Goal: Task Accomplishment & Management: Use online tool/utility

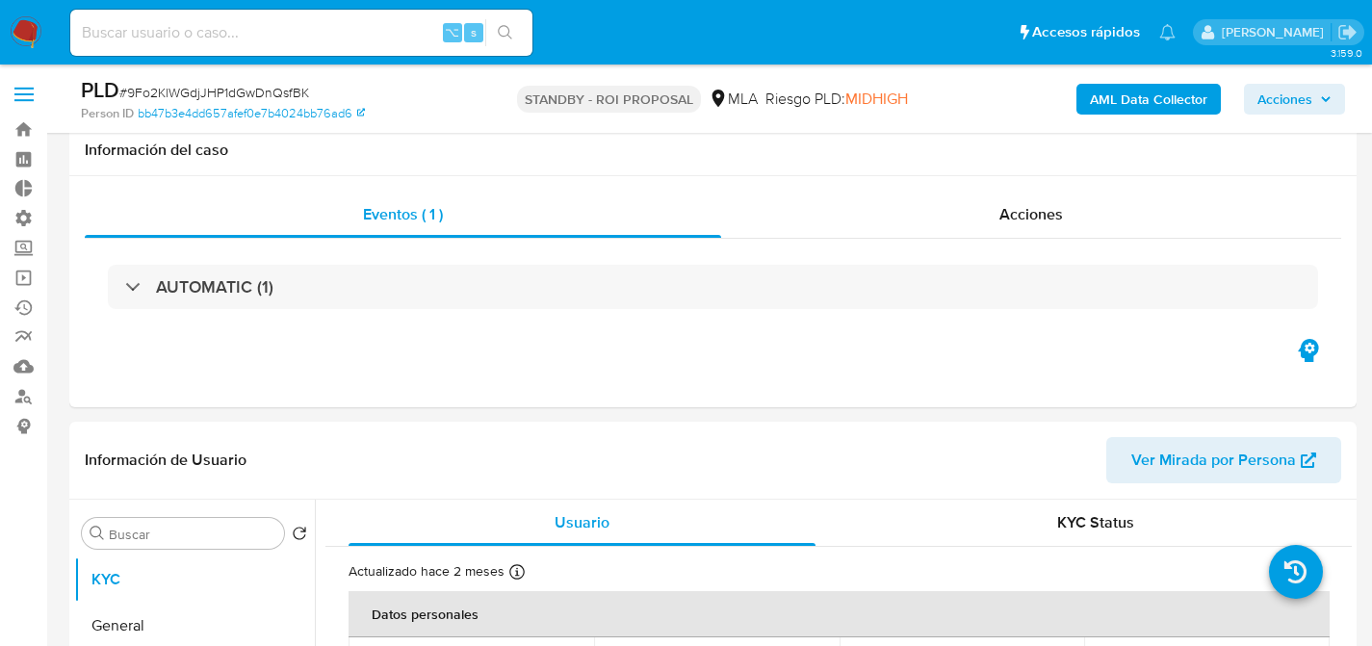
select select "10"
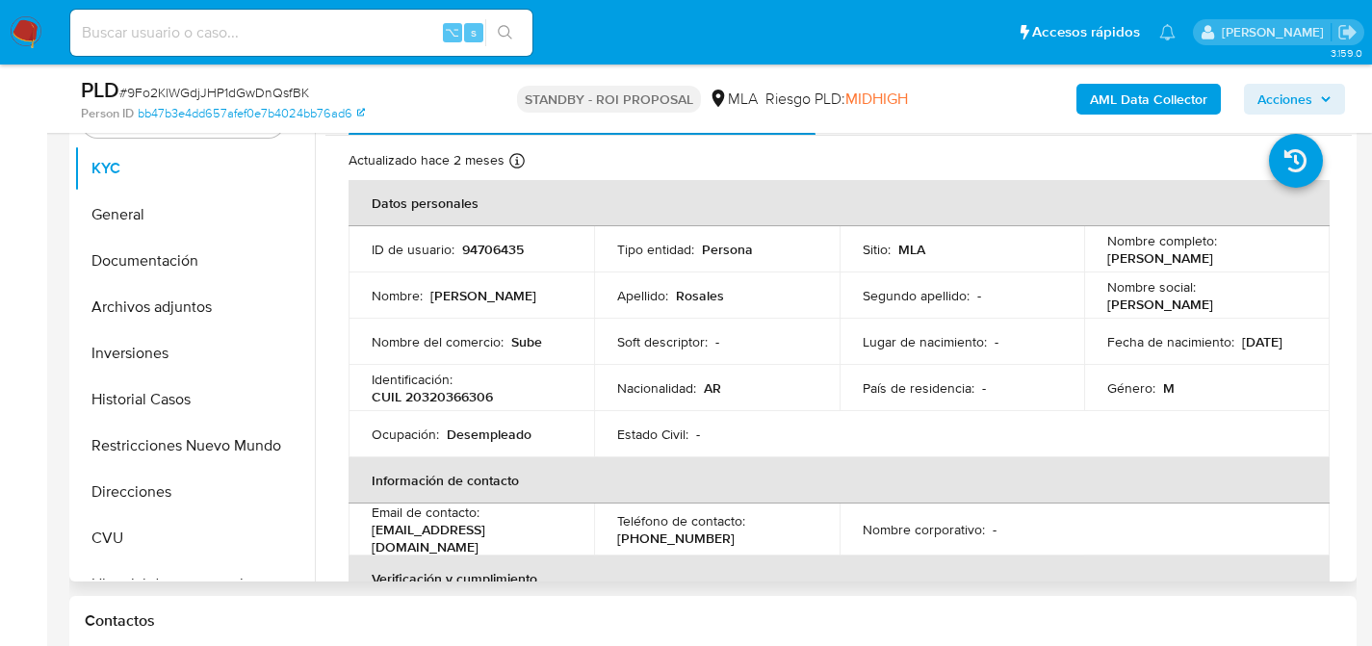
scroll to position [30, 0]
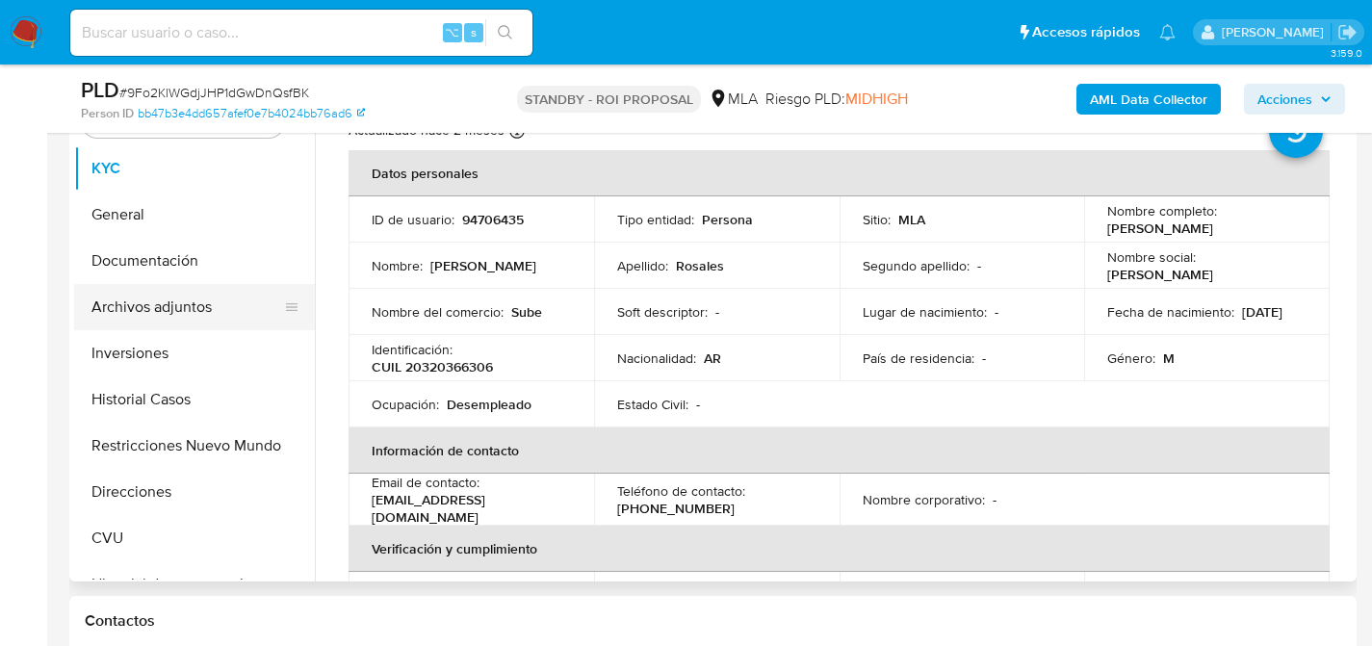
click at [122, 304] on button "Archivos adjuntos" at bounding box center [186, 307] width 225 height 46
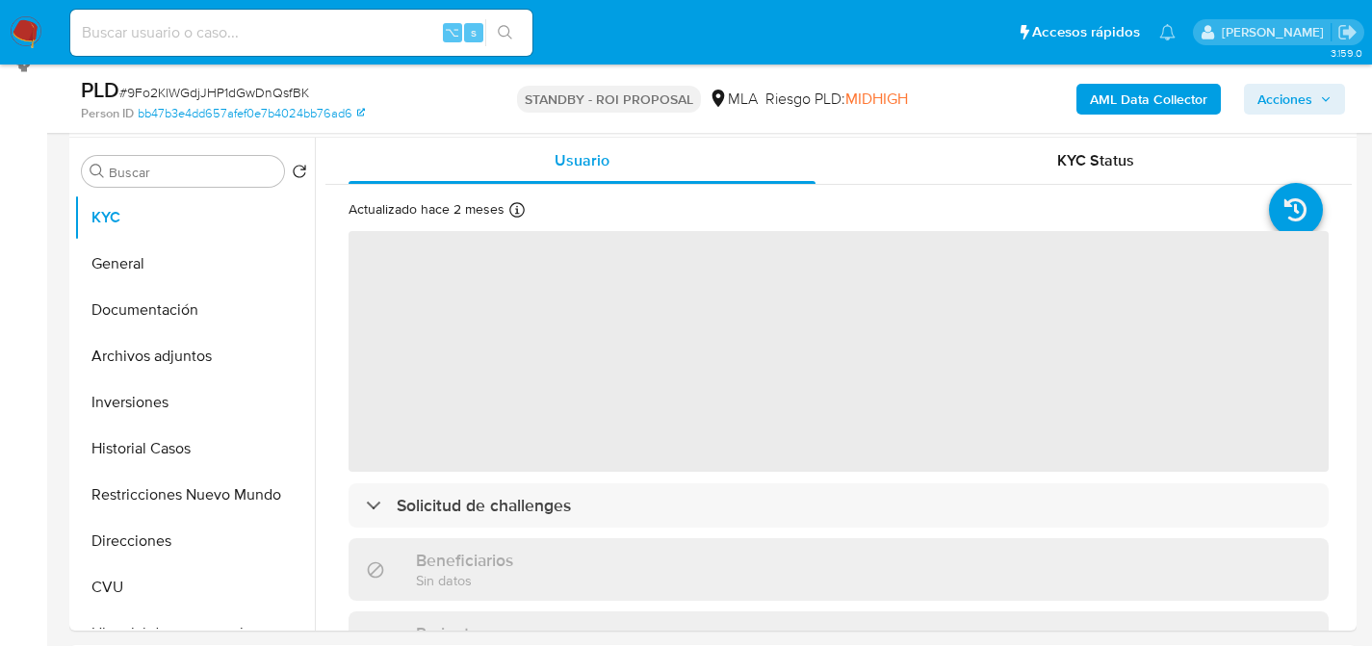
select select "10"
click at [127, 357] on button "Archivos adjuntos" at bounding box center [186, 356] width 225 height 46
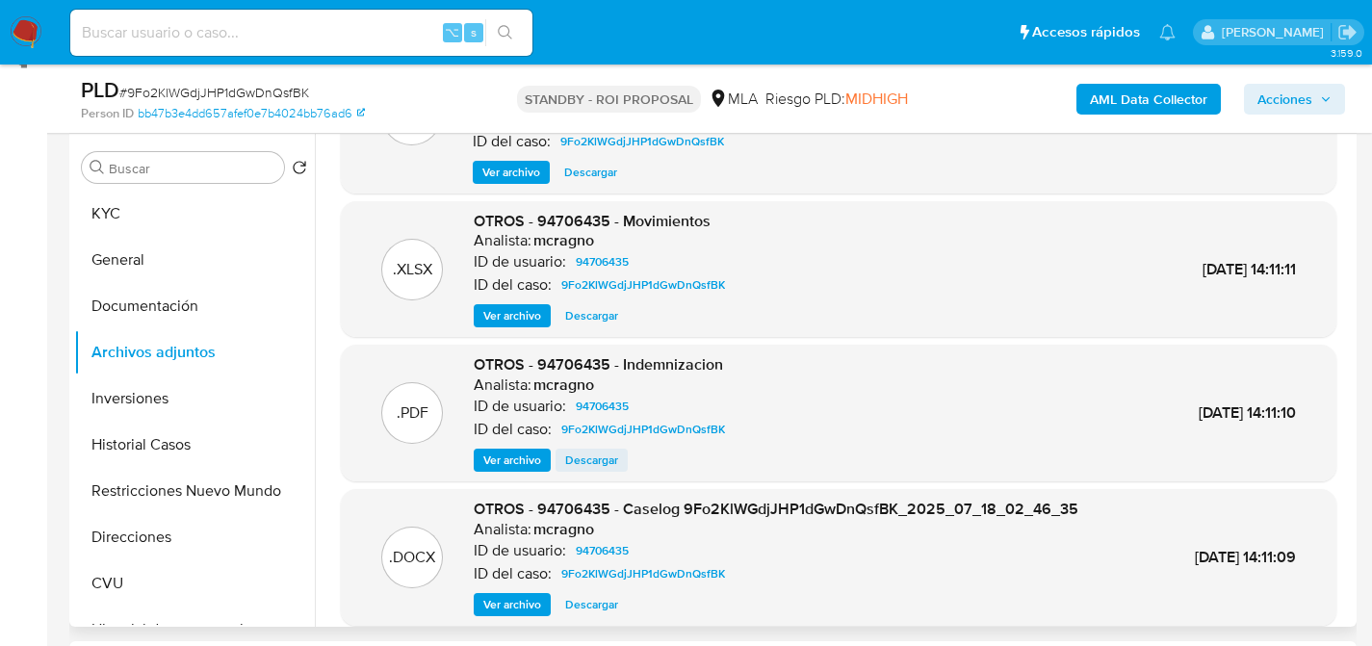
scroll to position [116, 0]
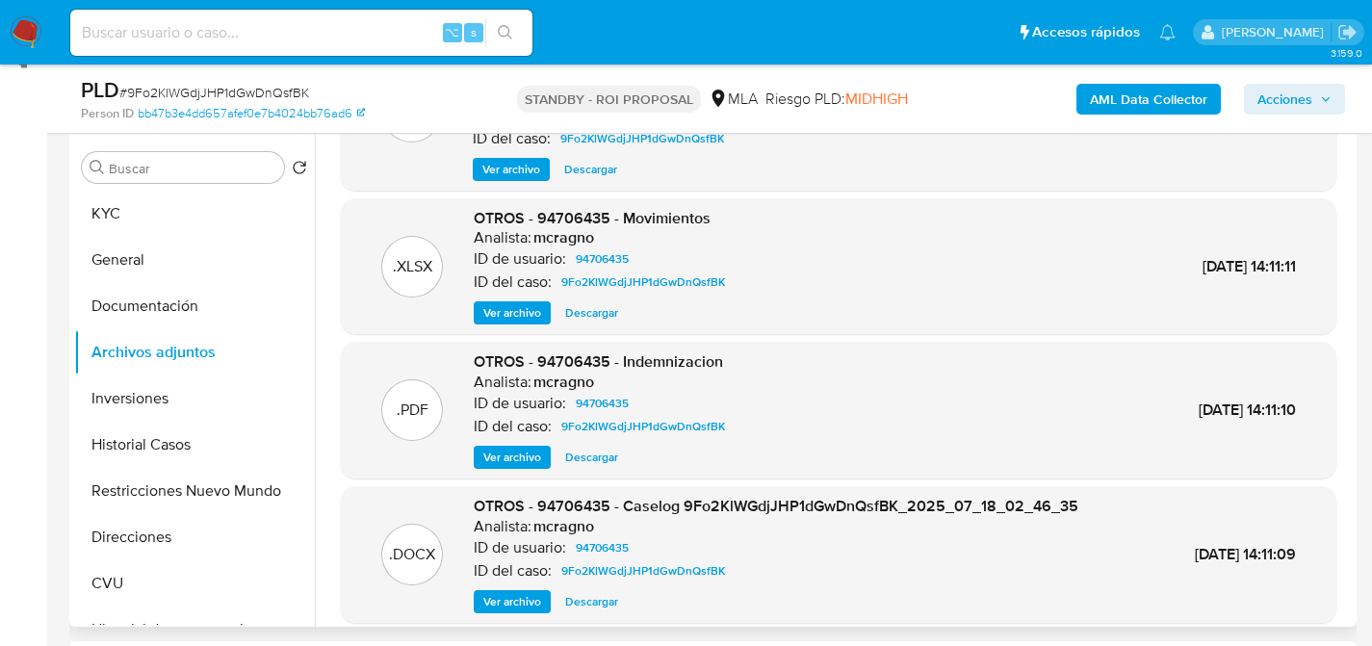
click at [589, 604] on span "Descargar" at bounding box center [591, 601] width 53 height 19
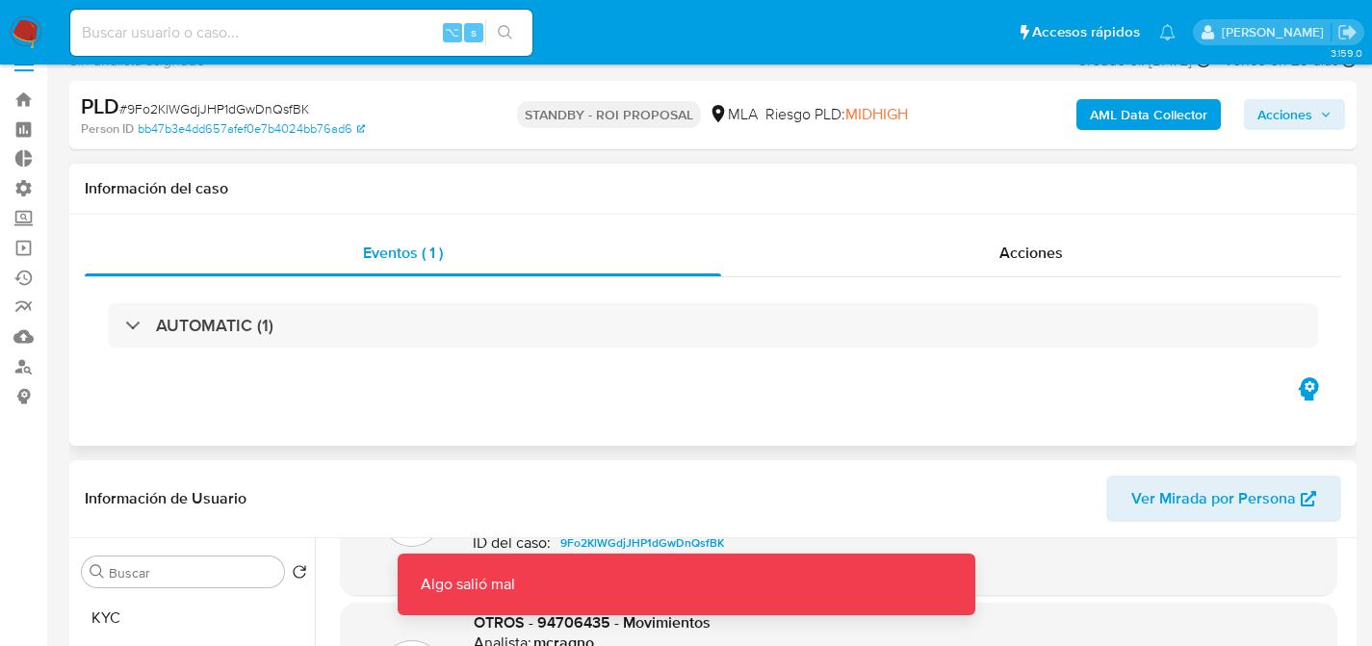
scroll to position [351, 0]
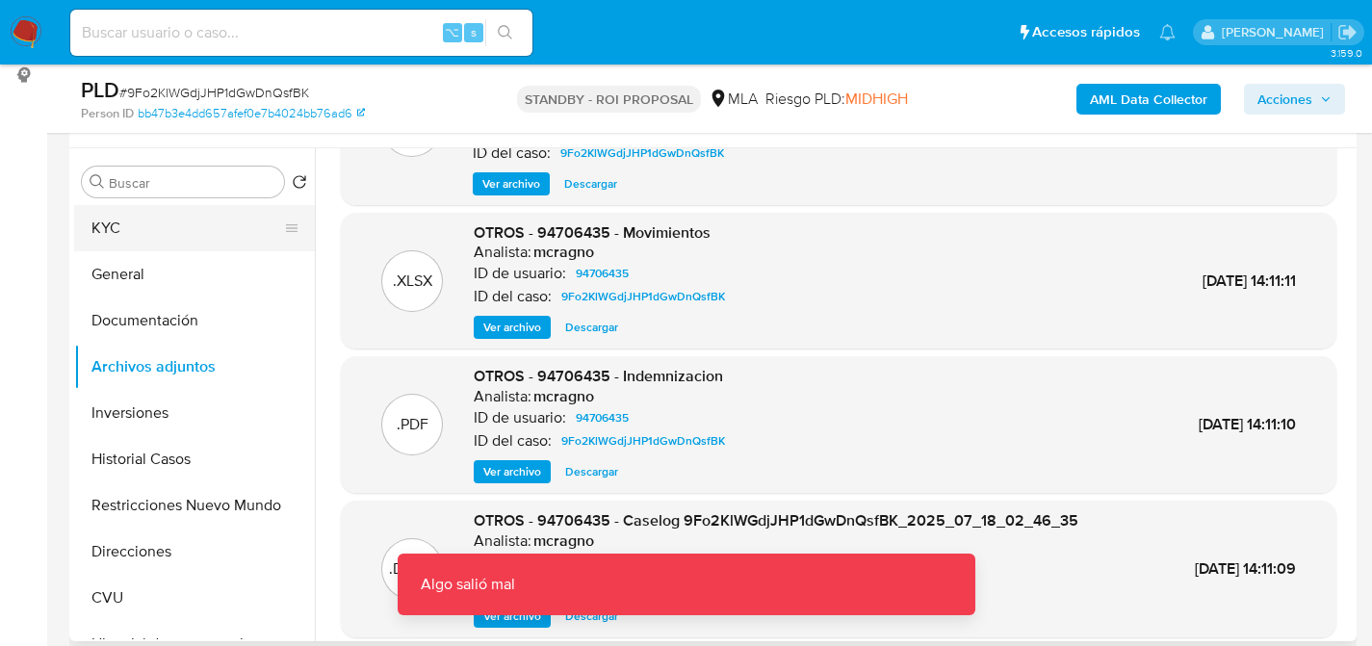
click at [90, 233] on button "KYC" at bounding box center [186, 228] width 225 height 46
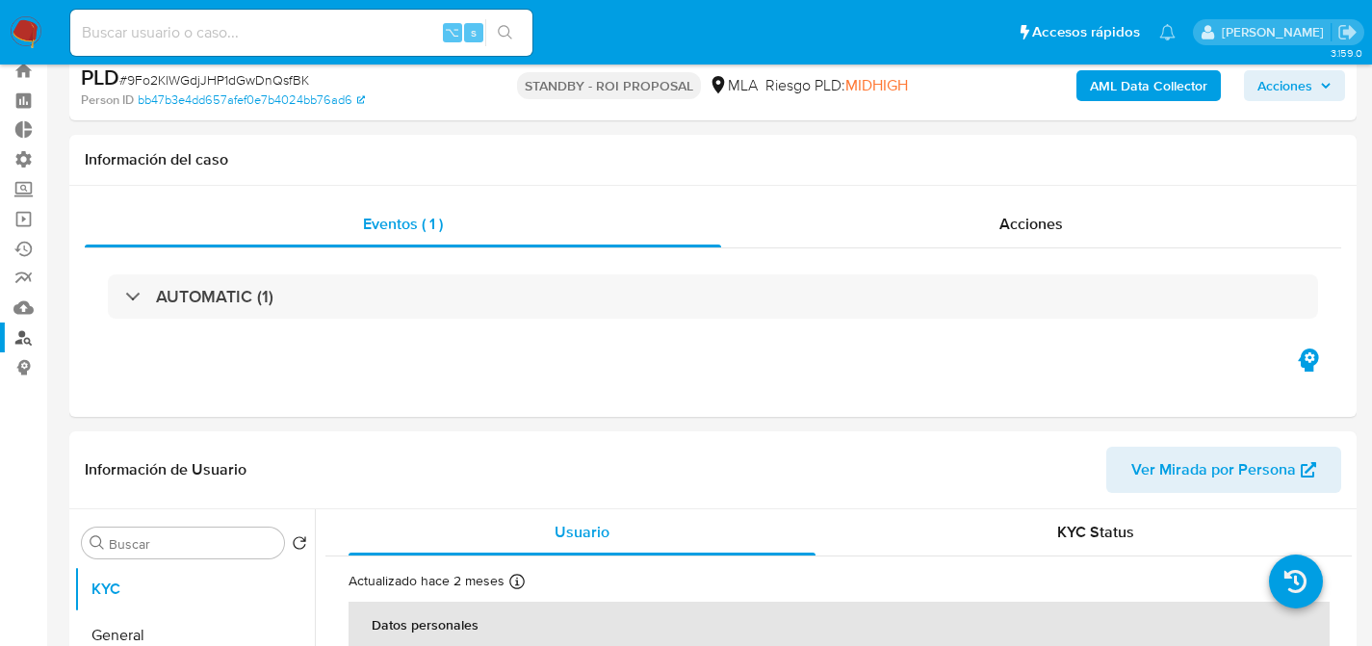
scroll to position [0, 0]
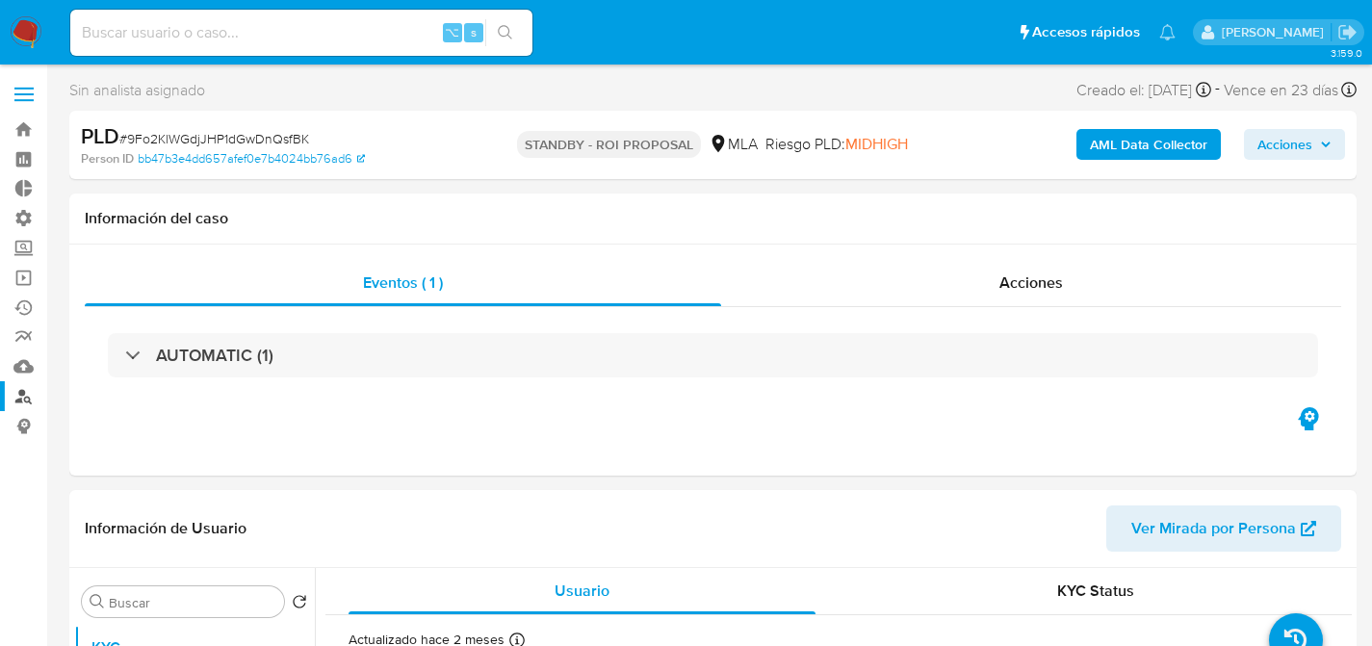
click at [29, 391] on link "Buscador de personas" at bounding box center [114, 396] width 229 height 30
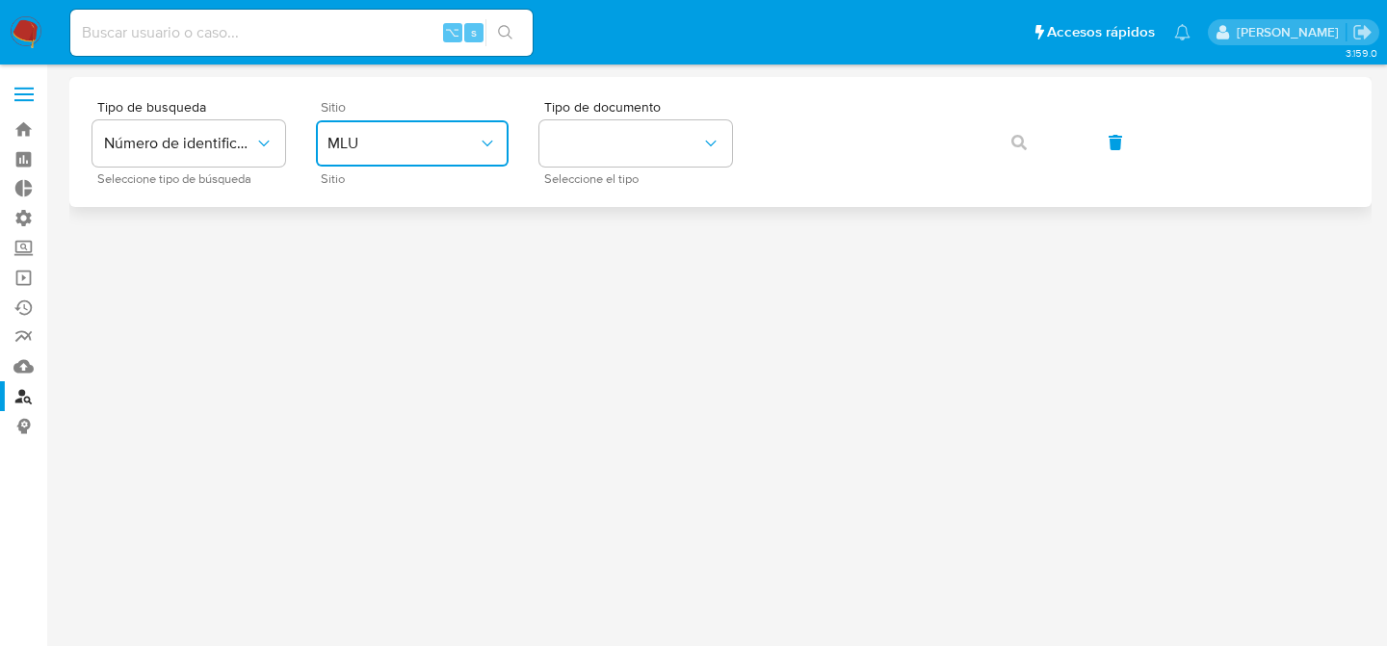
click at [477, 151] on span "MLU" at bounding box center [402, 143] width 150 height 19
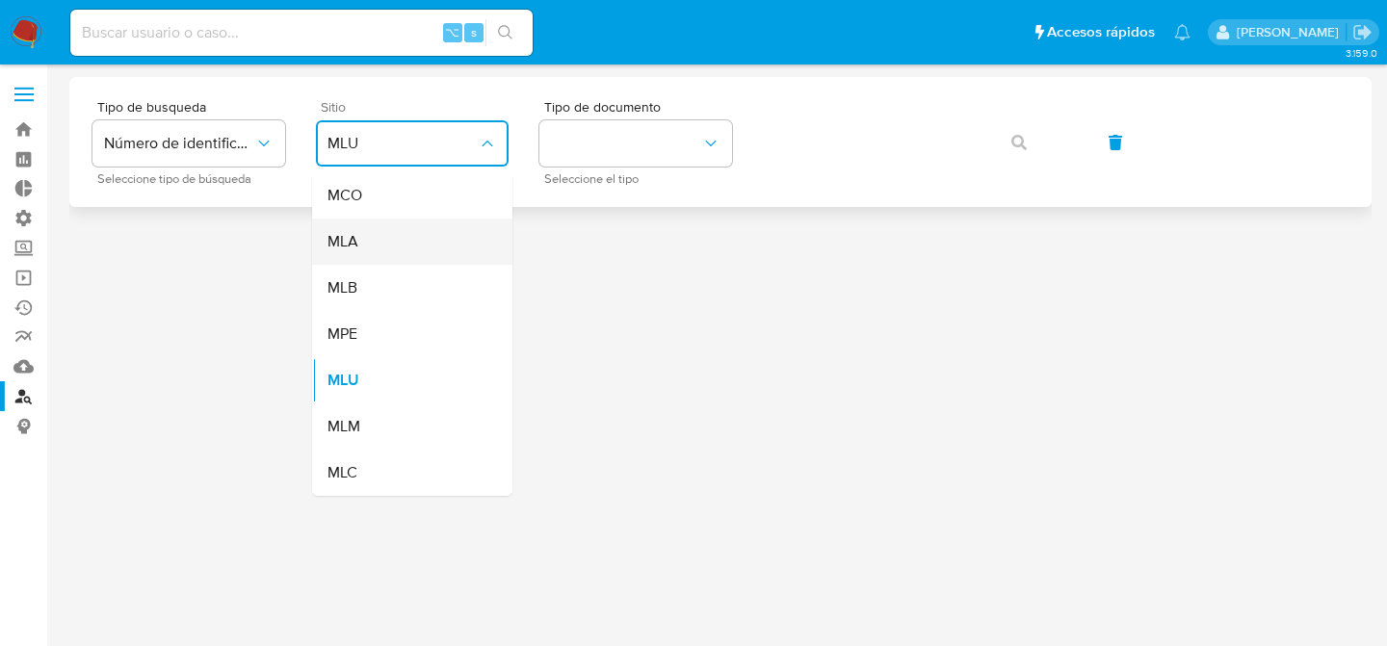
click at [454, 242] on div "MLA" at bounding box center [406, 242] width 158 height 46
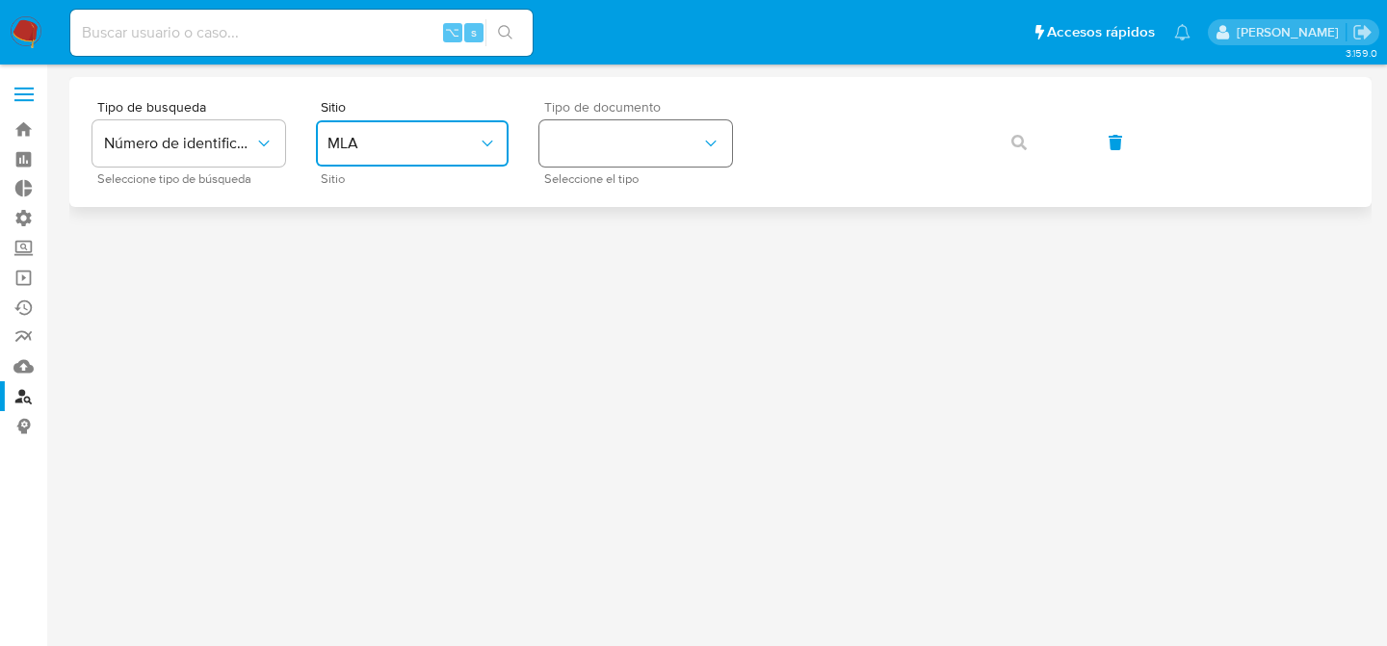
click at [668, 141] on button "identificationType" at bounding box center [635, 143] width 193 height 46
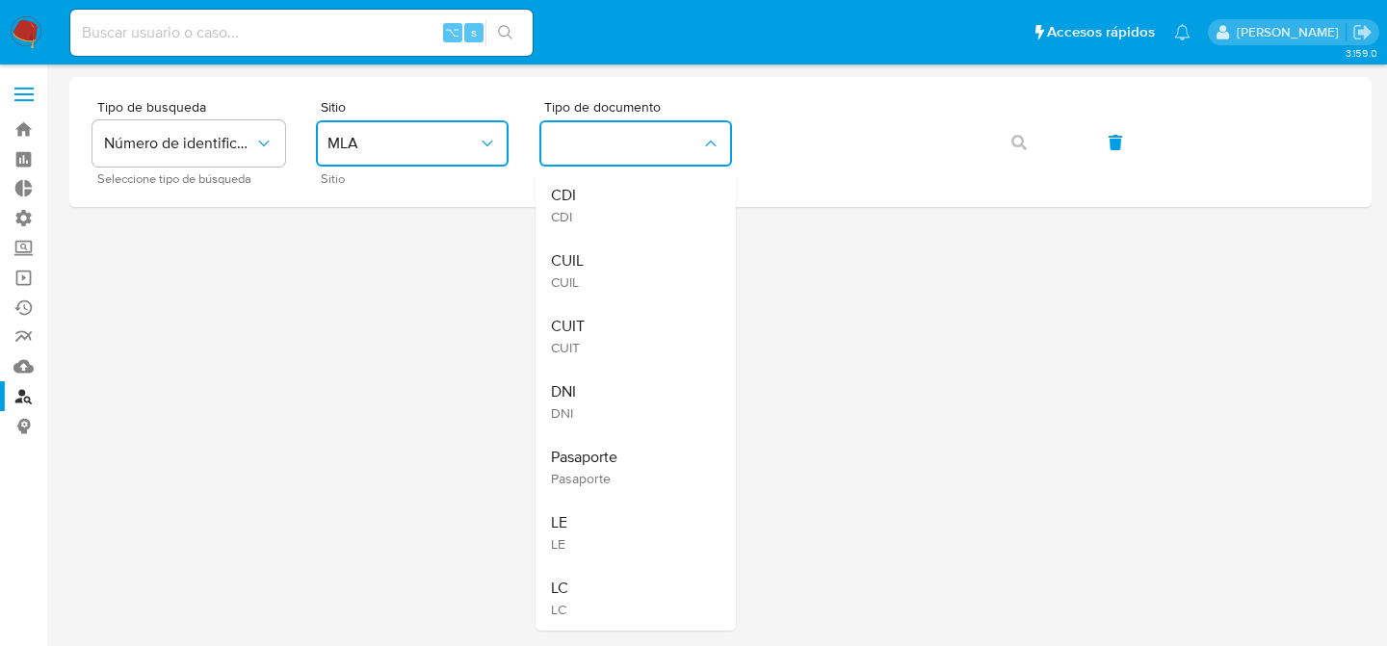
drag, startPoint x: 619, startPoint y: 265, endPoint x: 624, endPoint y: 295, distance: 30.2
click at [620, 276] on div "CUIL CUIL" at bounding box center [630, 270] width 158 height 65
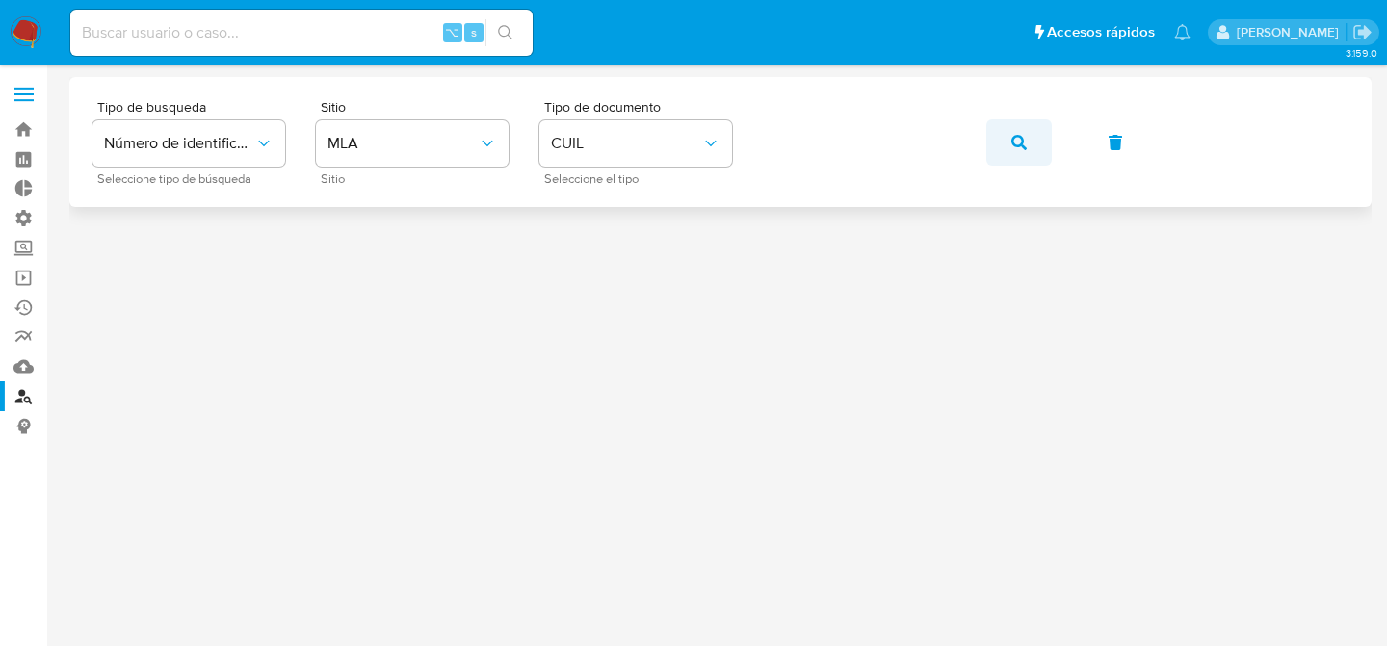
click at [1024, 147] on icon "button" at bounding box center [1018, 142] width 15 height 15
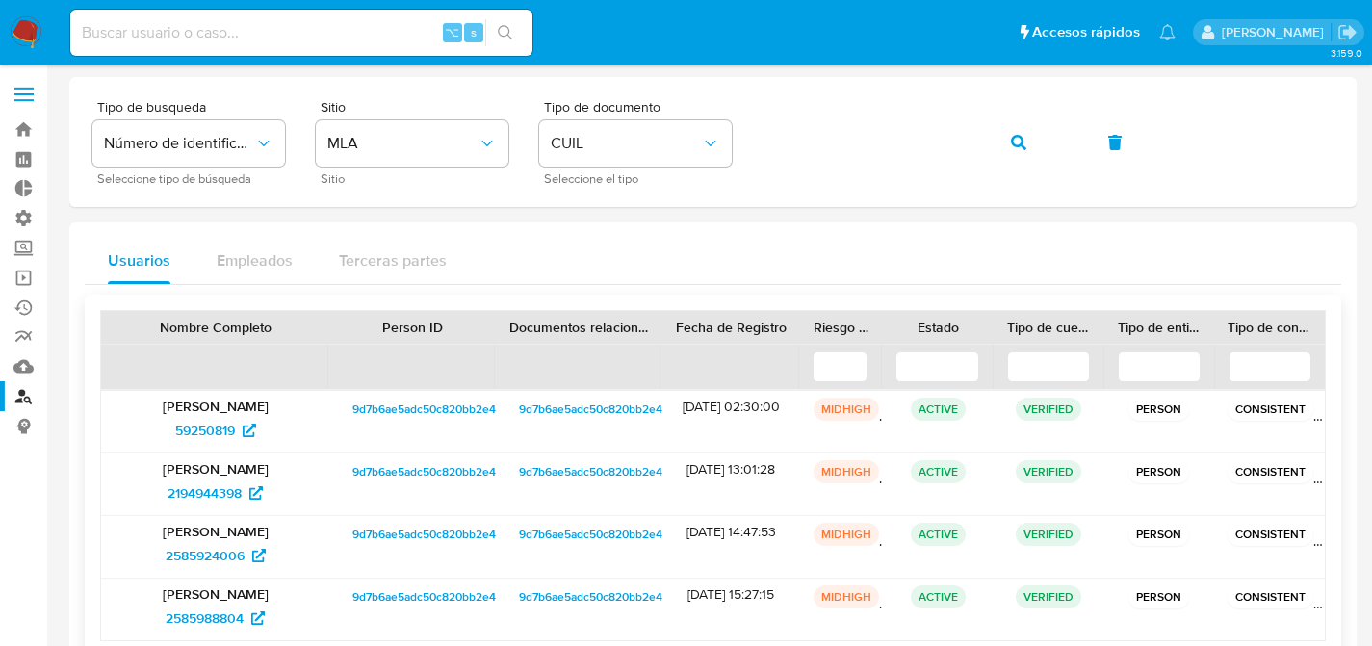
scroll to position [151, 0]
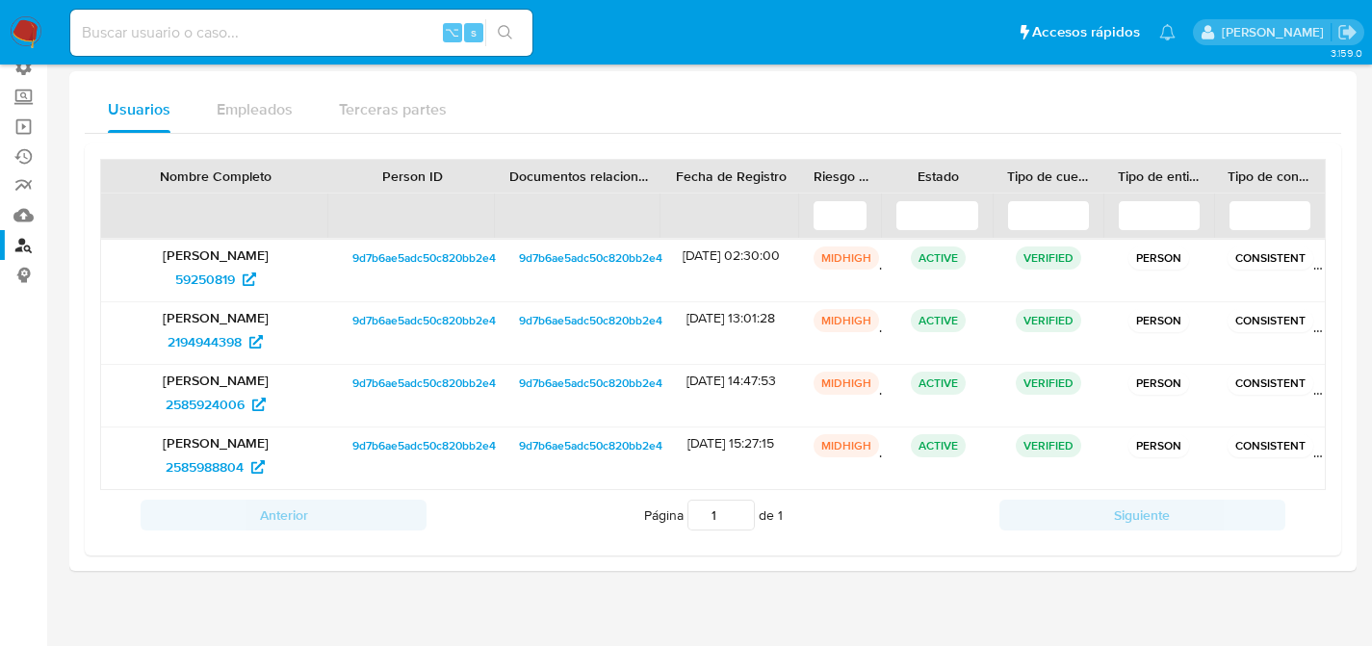
click at [728, 116] on div "Usuarios Empleados Terceras partes" at bounding box center [713, 110] width 1257 height 46
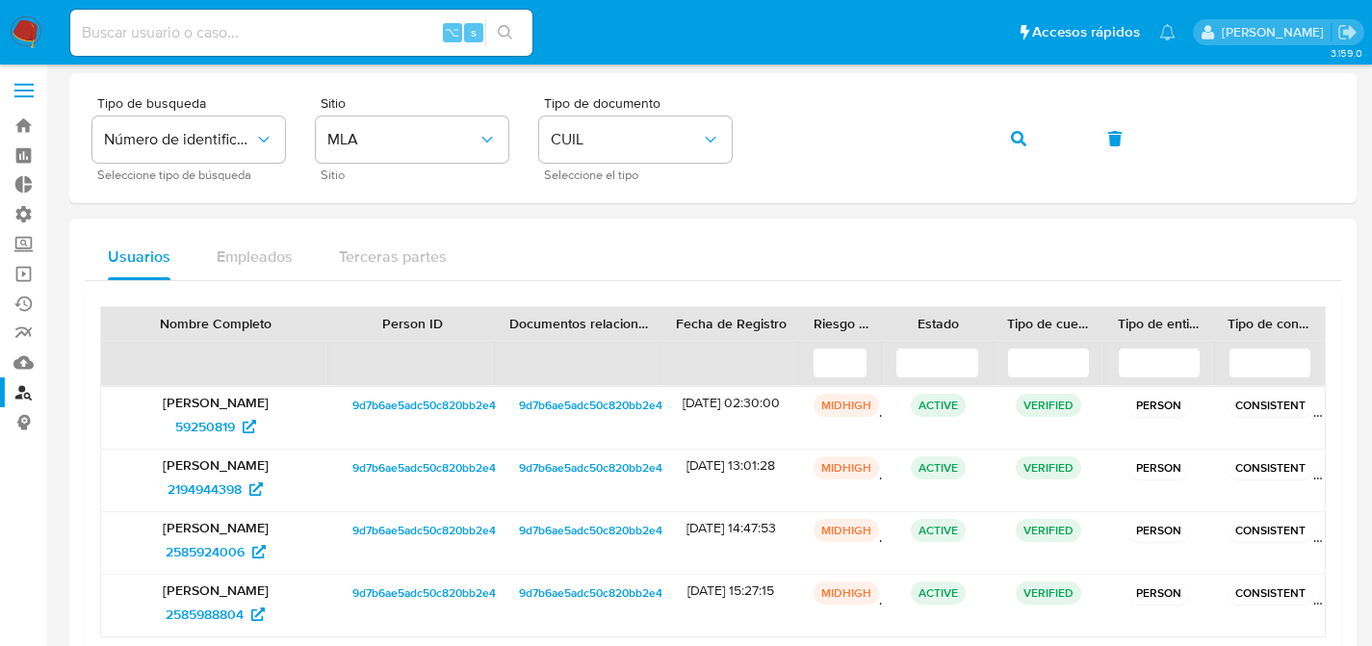
scroll to position [0, 0]
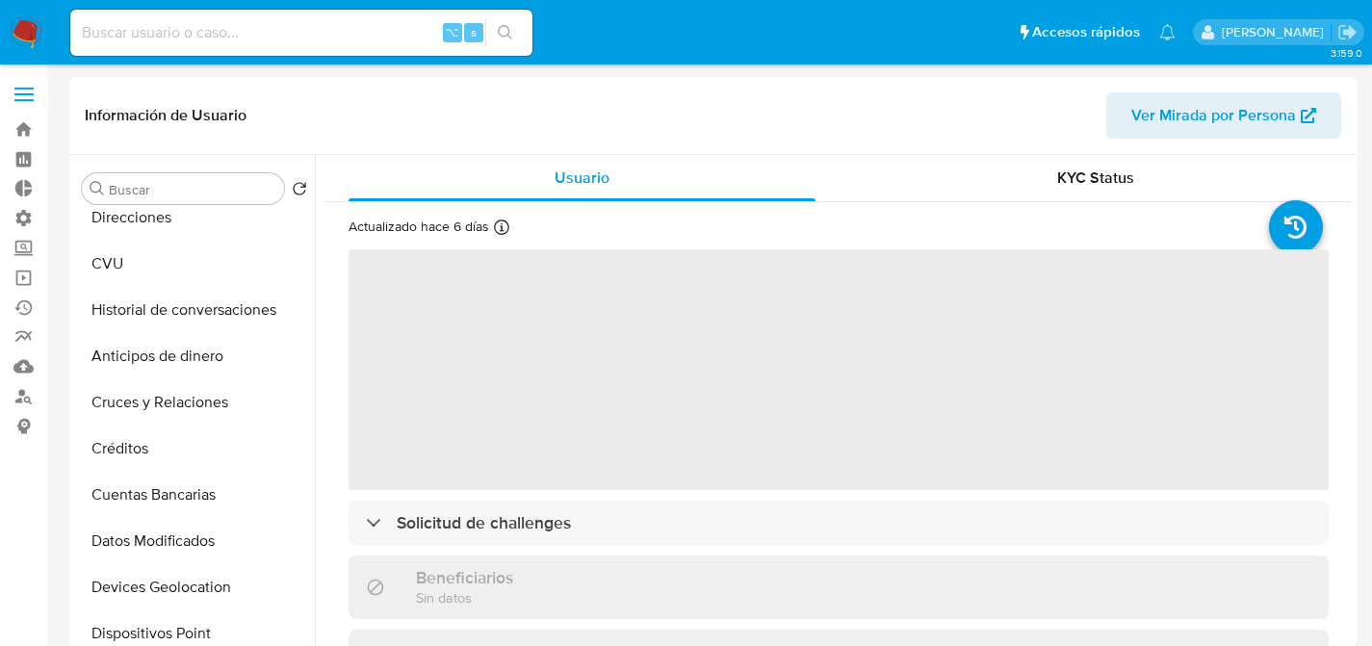
select select "10"
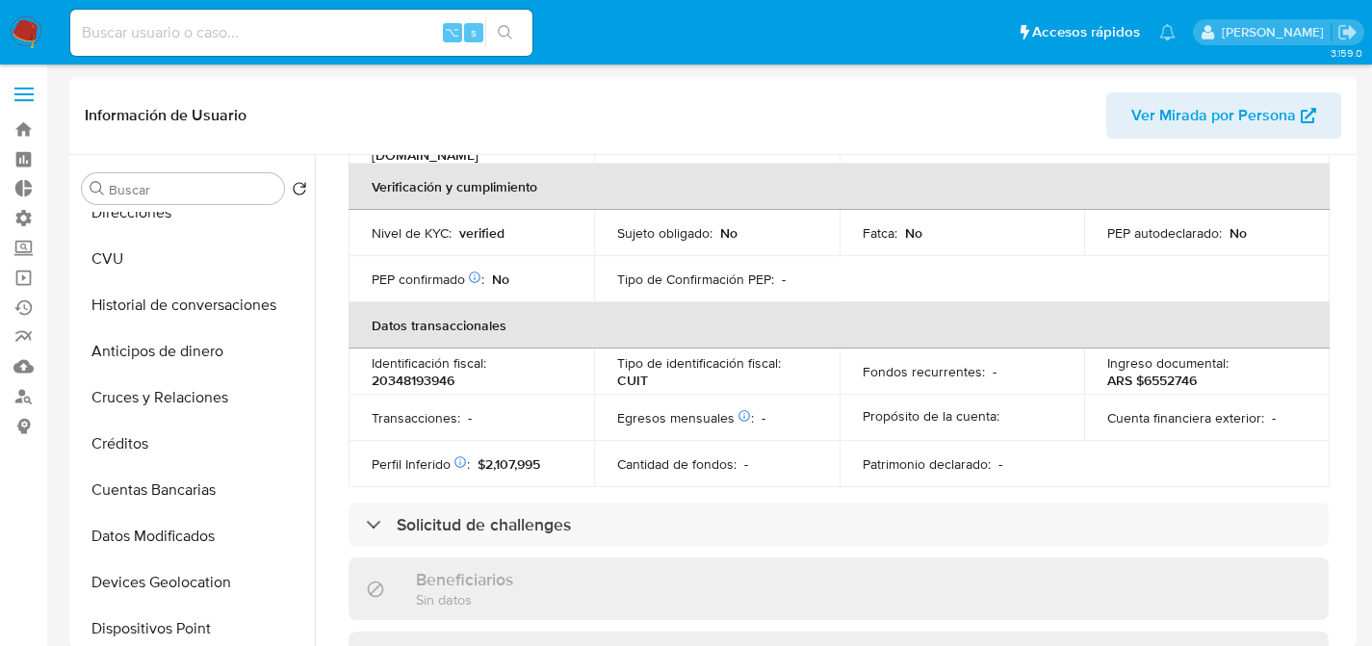
scroll to position [639, 0]
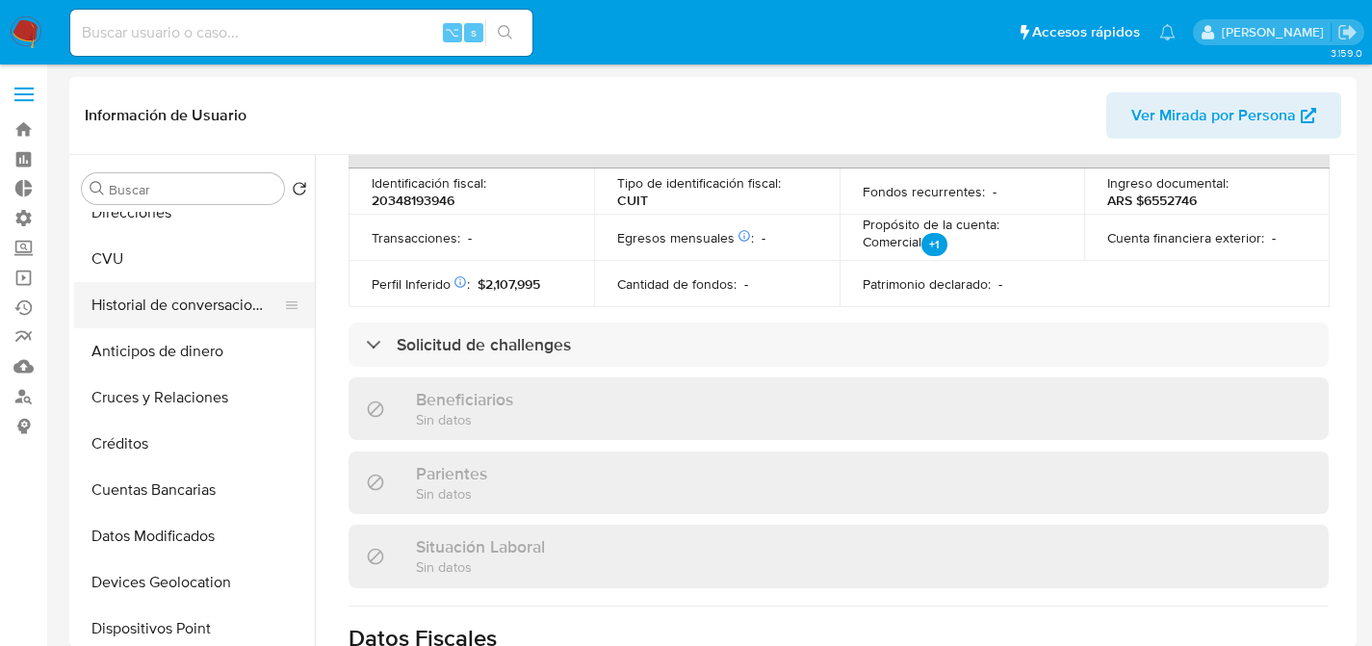
click at [143, 316] on button "Historial de conversaciones" at bounding box center [186, 305] width 225 height 46
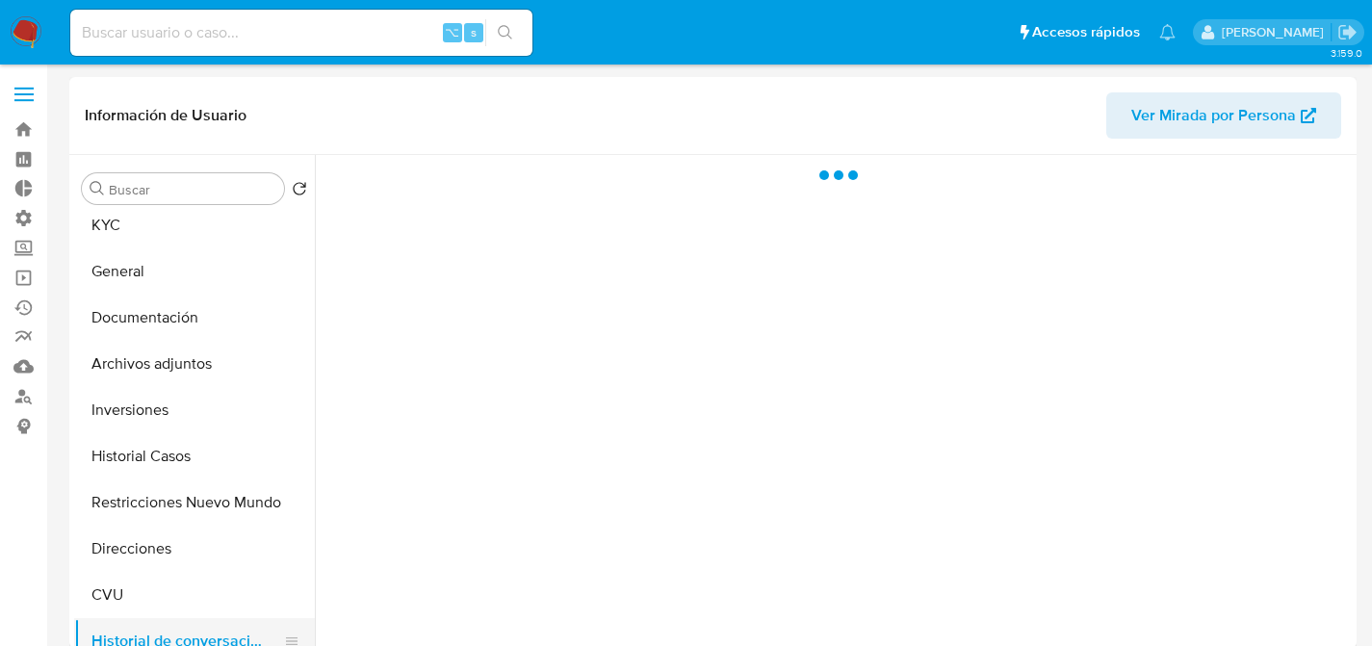
scroll to position [0, 0]
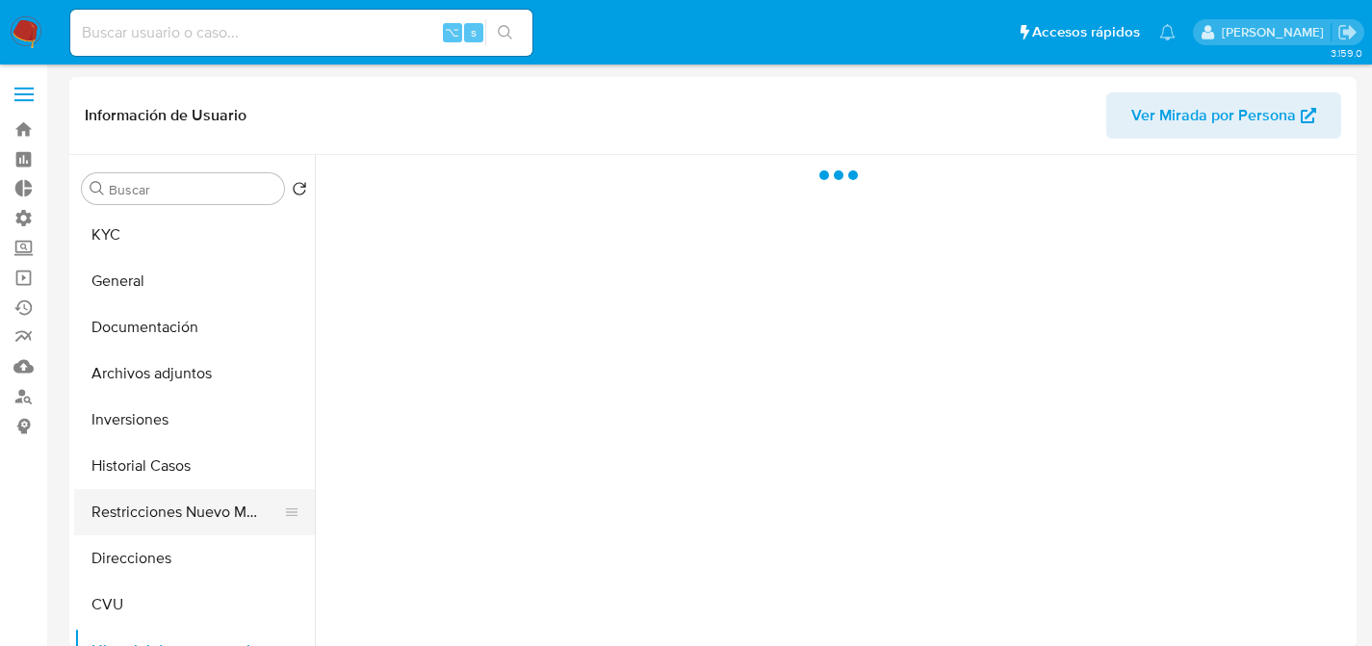
click at [130, 502] on button "Restricciones Nuevo Mundo" at bounding box center [186, 512] width 225 height 46
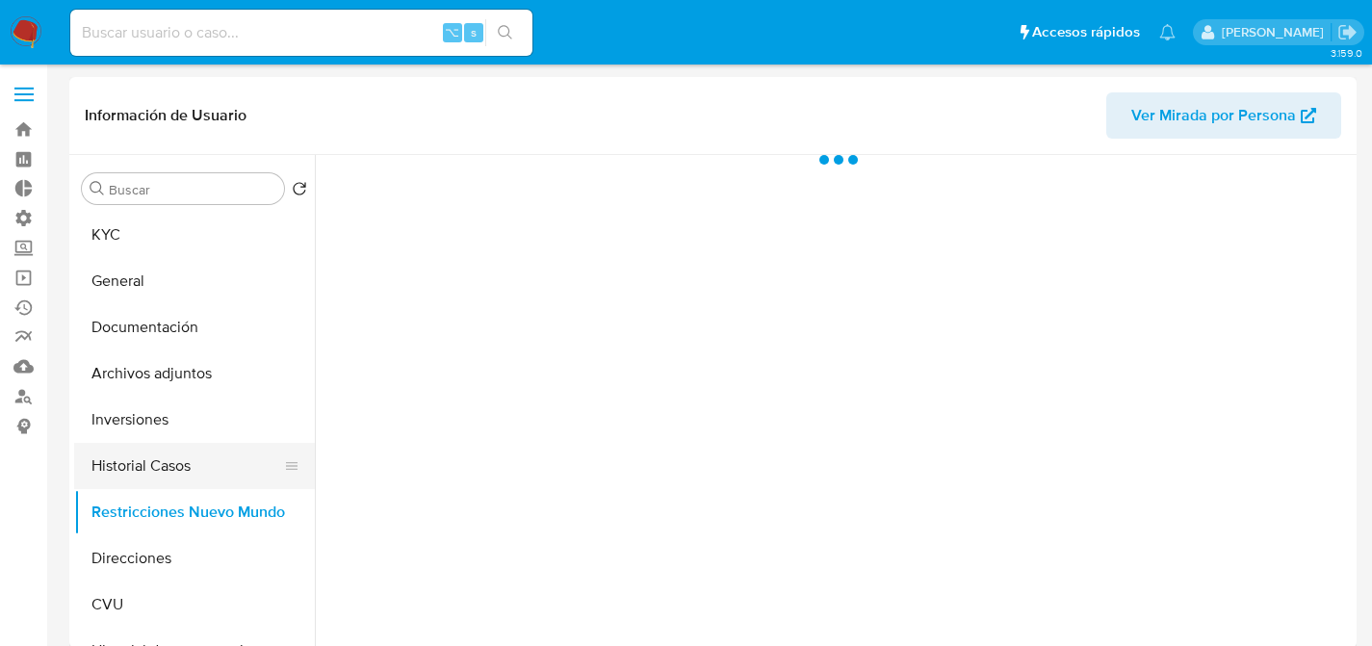
click at [155, 475] on button "Historial Casos" at bounding box center [186, 466] width 225 height 46
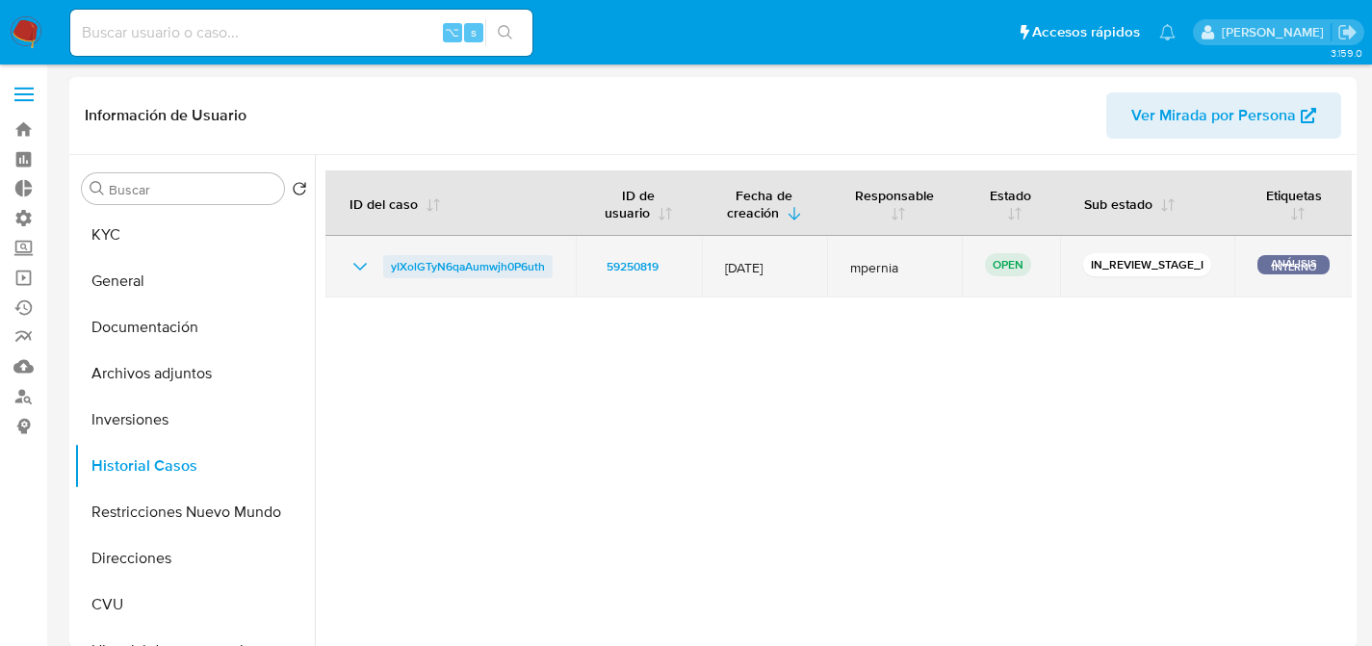
click at [446, 265] on span "yIXolGTyN6qaAumwjh0P6uth" at bounding box center [468, 266] width 154 height 23
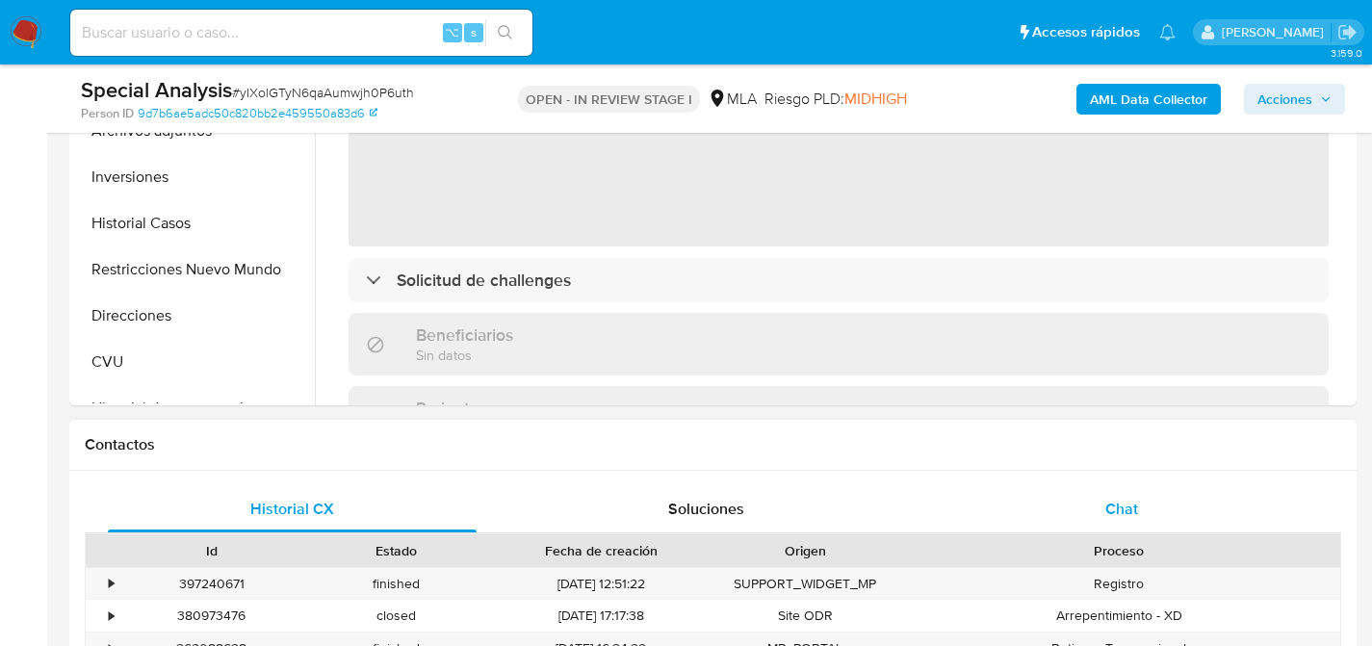
scroll to position [587, 0]
select select "10"
click at [1035, 513] on div "Chat" at bounding box center [1121, 509] width 369 height 46
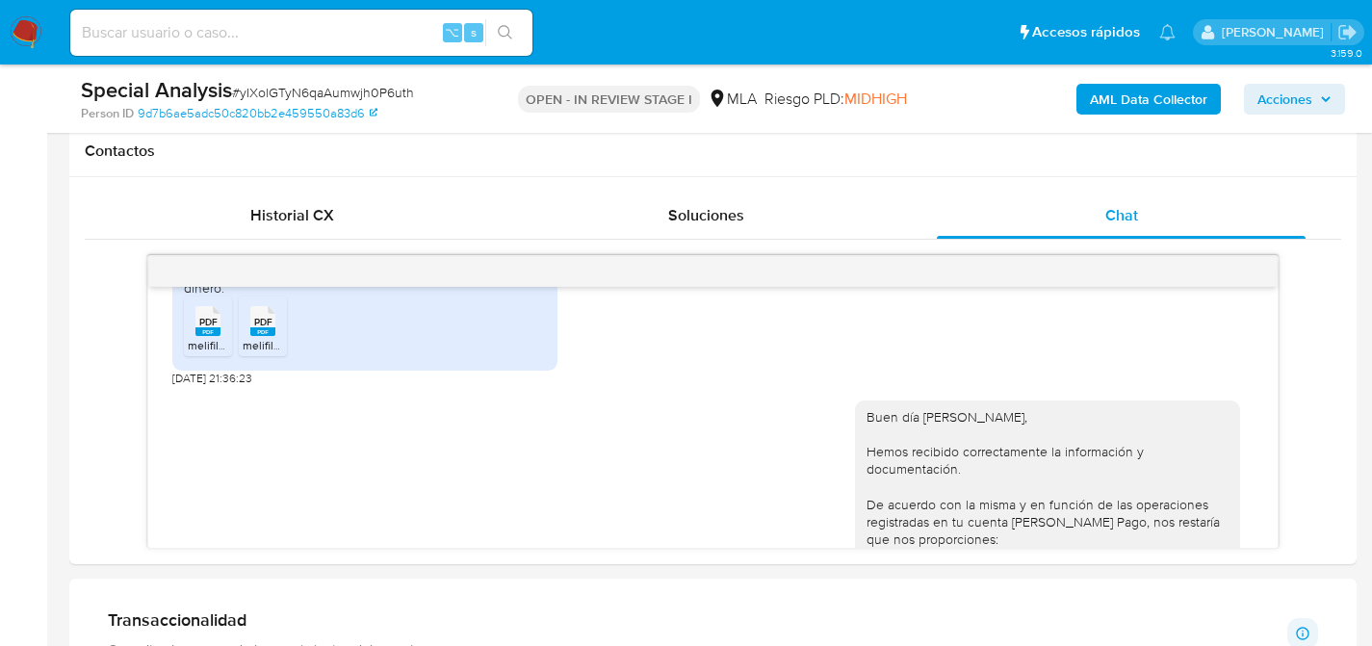
scroll to position [1225, 0]
